Goal: Information Seeking & Learning: Learn about a topic

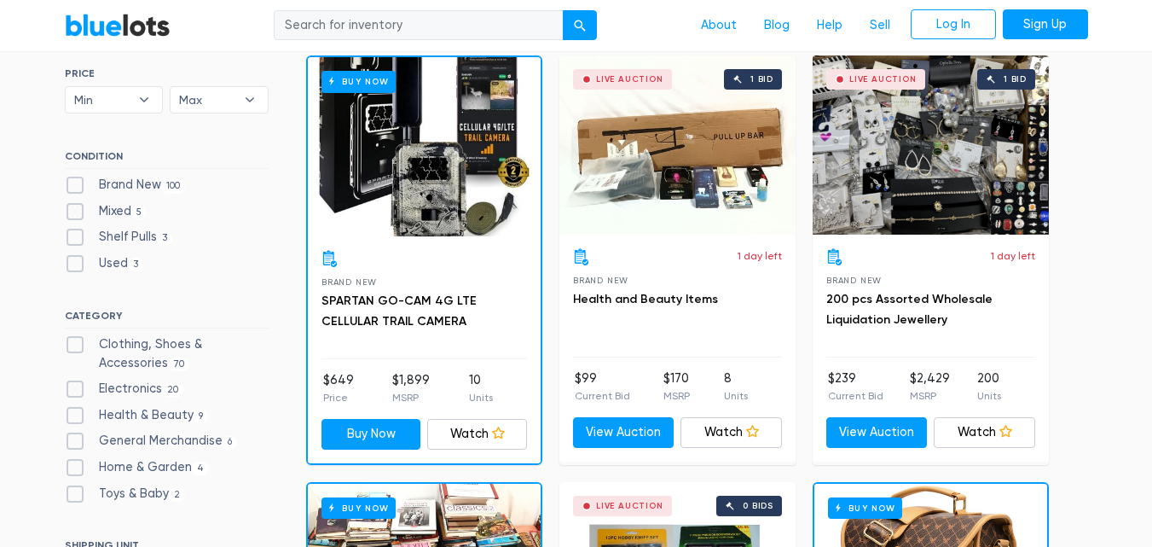
scroll to position [526, 0]
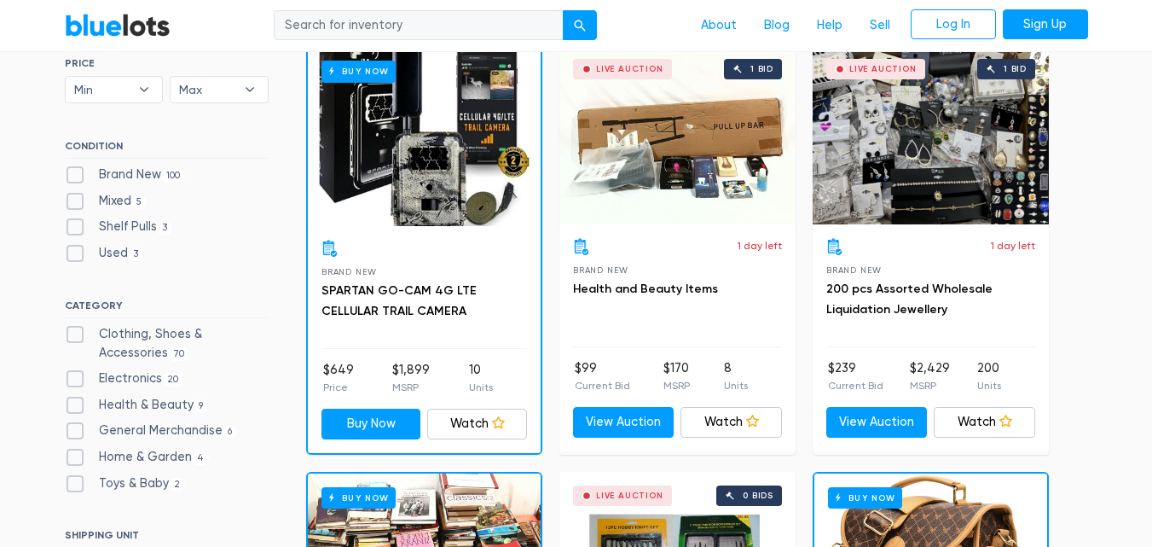
click at [78, 200] on label "Mixed 5" at bounding box center [106, 201] width 83 height 19
click at [76, 200] on input "Mixed 5" at bounding box center [70, 197] width 11 height 11
checkbox input "true"
